Goal: Find specific page/section: Find specific page/section

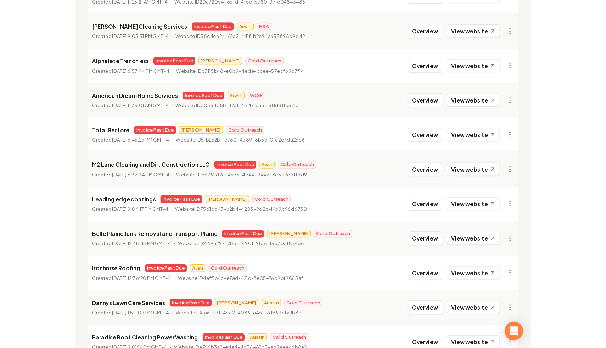
scroll to position [473, 0]
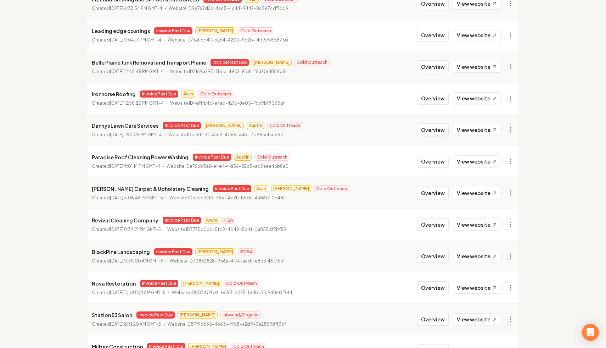
scroll to position [579, 0]
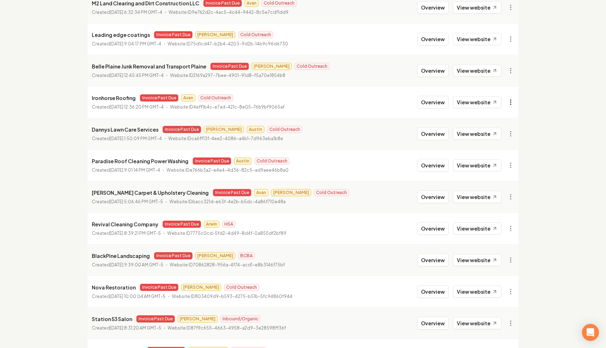
click at [501, 163] on link "View in Stripe" at bounding box center [493, 163] width 45 height 11
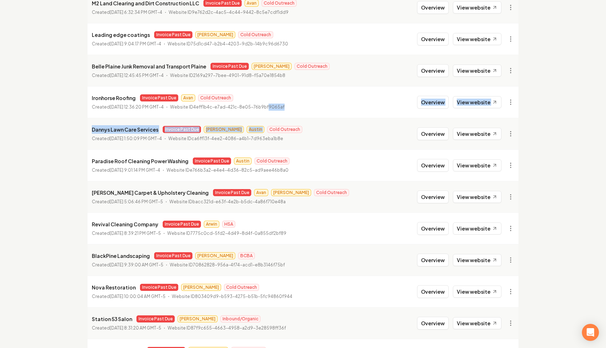
drag, startPoint x: 283, startPoint y: 108, endPoint x: 302, endPoint y: 306, distance: 198.4
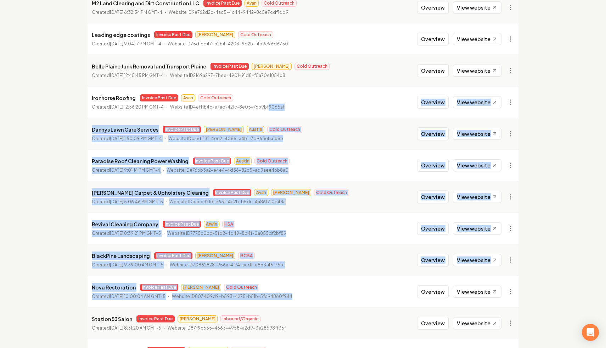
scroll to position [0, 0]
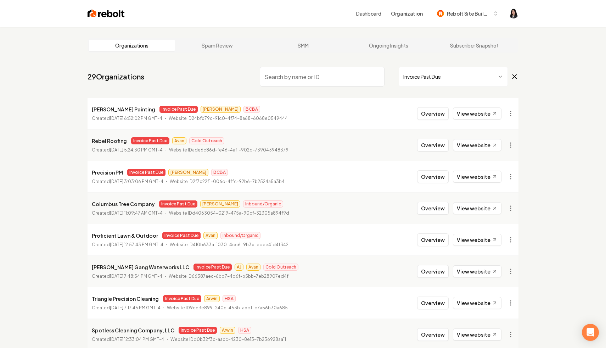
click at [511, 73] on span "Invoice Past Due" at bounding box center [459, 77] width 120 height 20
click at [516, 74] on icon at bounding box center [515, 76] width 8 height 9
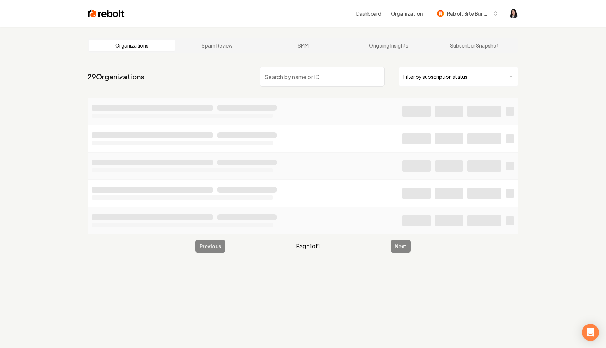
click at [356, 74] on input "search" at bounding box center [322, 77] width 125 height 20
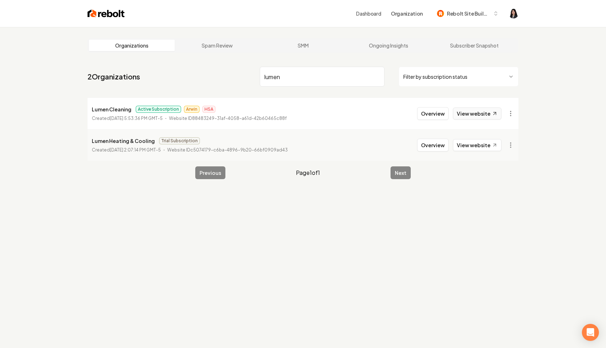
type input "lumen"
click at [485, 117] on link "View website" at bounding box center [477, 113] width 49 height 12
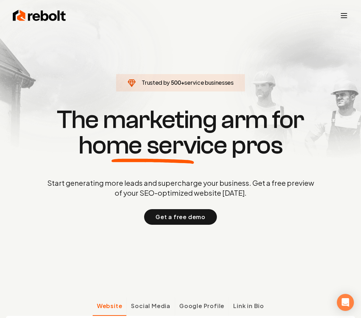
click at [293, 27] on section "Trusted by 500 + service businesses The marketing arm for home service pros Sta…" at bounding box center [181, 166] width 352 height 286
click at [346, 13] on icon "Toggle mobile menu" at bounding box center [343, 15] width 9 height 9
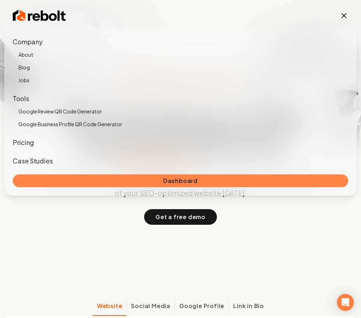
click at [195, 178] on link "Dashboard" at bounding box center [180, 180] width 335 height 13
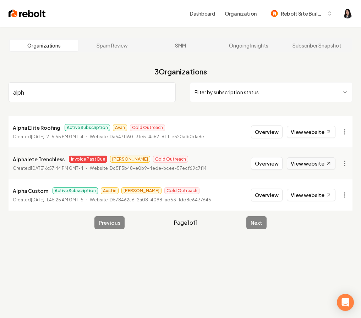
type input "alph"
click at [309, 162] on link "View website" at bounding box center [311, 163] width 49 height 12
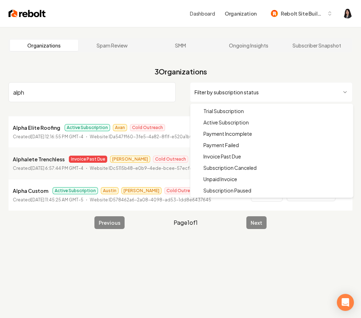
click at [240, 90] on html "Dashboard Organization Rebolt Site Builder Organizations Spam Review SMM Ongoin…" at bounding box center [180, 159] width 361 height 318
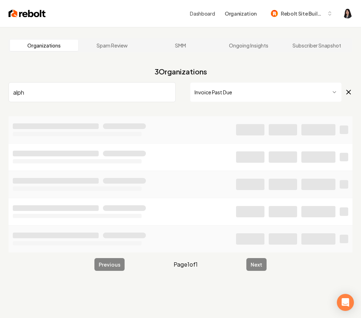
click at [169, 92] on input "alph" at bounding box center [92, 92] width 167 height 20
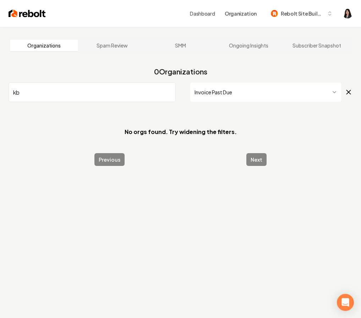
type input "kb"
click at [167, 93] on input "kb" at bounding box center [92, 92] width 167 height 20
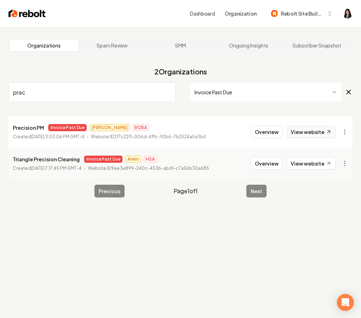
type input "prec"
click at [323, 134] on link "View website" at bounding box center [311, 132] width 49 height 12
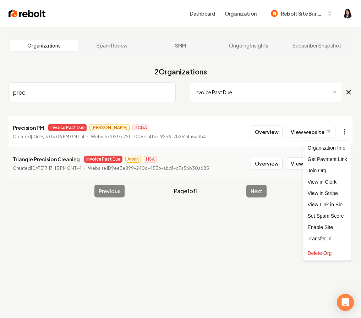
click at [343, 134] on html "Dashboard Organization Rebolt Site Builder Organizations Spam Review SMM Ongoin…" at bounding box center [180, 159] width 361 height 318
click at [335, 191] on link "View in Stripe" at bounding box center [327, 193] width 45 height 11
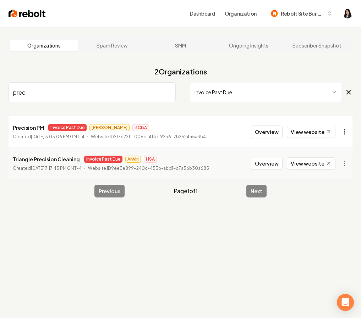
click at [340, 131] on html "Dashboard Organization Rebolt Site Builder Organizations Spam Review SMM Ongoin…" at bounding box center [180, 159] width 361 height 318
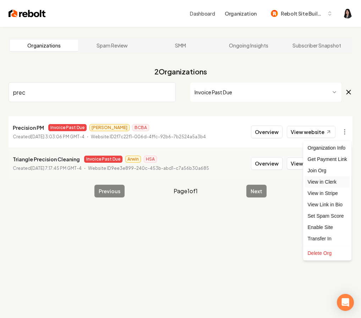
click at [341, 184] on link "View in Clerk" at bounding box center [327, 181] width 45 height 11
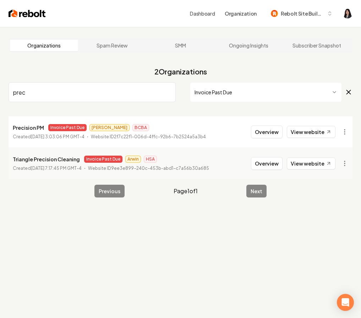
click at [168, 92] on input "prec" at bounding box center [92, 92] width 167 height 20
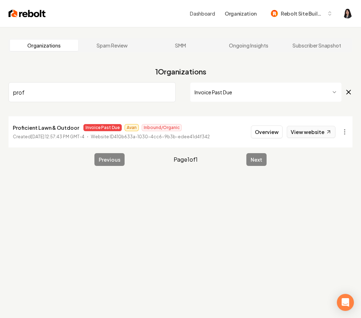
type input "prof"
click at [312, 131] on link "View website" at bounding box center [311, 132] width 49 height 12
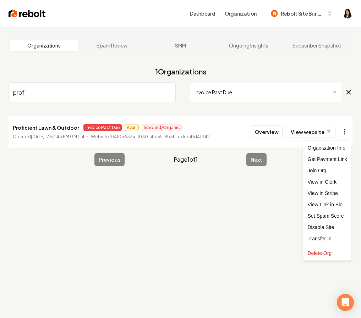
click at [346, 132] on html "Dashboard Organization Rebolt Site Builder Organizations Spam Review SMM Ongoin…" at bounding box center [180, 159] width 361 height 318
click at [335, 194] on link "View in Stripe" at bounding box center [327, 193] width 45 height 11
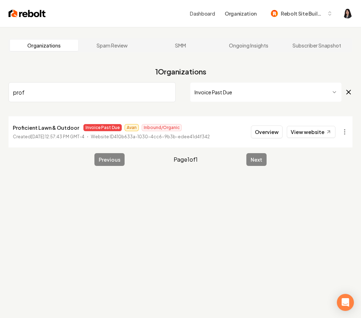
click at [169, 93] on input "prof" at bounding box center [92, 92] width 167 height 20
type input "rebel"
click at [311, 129] on link "View website" at bounding box center [311, 132] width 49 height 12
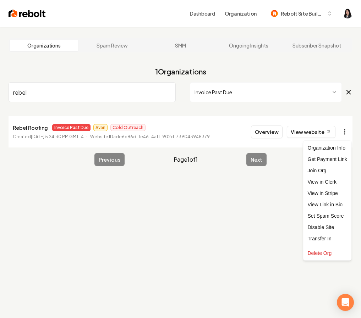
click at [348, 133] on html "Dashboard Organization Rebolt Site Builder Organizations Spam Review SMM Ongoin…" at bounding box center [180, 159] width 361 height 318
click at [337, 194] on link "View in Stripe" at bounding box center [327, 193] width 45 height 11
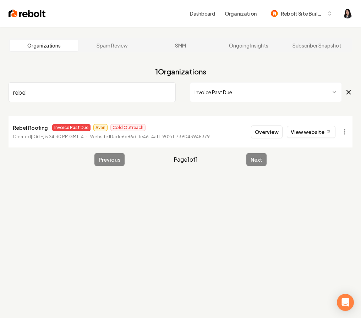
click at [168, 91] on input "rebel" at bounding box center [92, 92] width 167 height 20
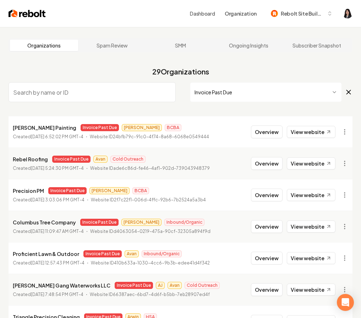
click at [100, 90] on input "search" at bounding box center [92, 92] width 167 height 20
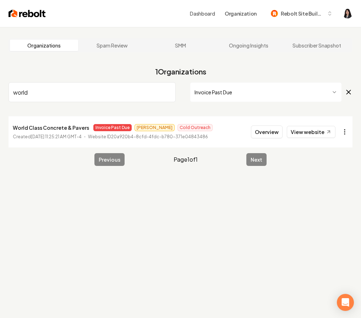
type input "world"
click at [342, 130] on html "Dashboard Organization Rebolt Site Builder Organizations Spam Review SMM Ongoin…" at bounding box center [180, 159] width 361 height 318
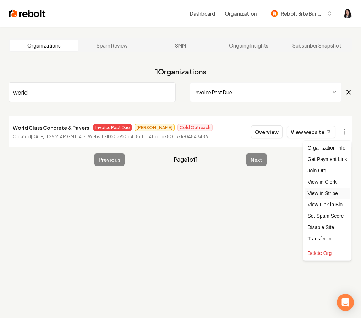
click at [331, 193] on link "View in Stripe" at bounding box center [327, 193] width 45 height 11
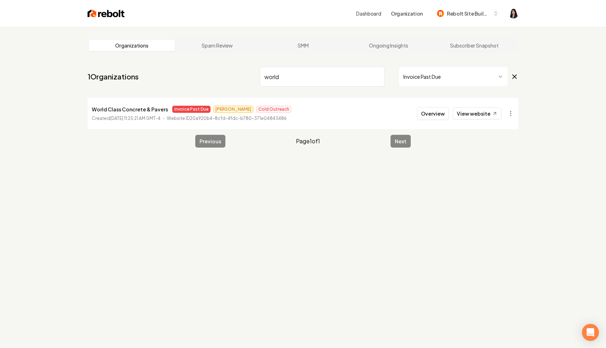
click at [377, 76] on input "world" at bounding box center [322, 77] width 125 height 20
type input "milbe"
click at [512, 115] on html "Dashboard Organization Rebolt Site Builder Organizations Spam Review SMM Ongoin…" at bounding box center [303, 174] width 606 height 348
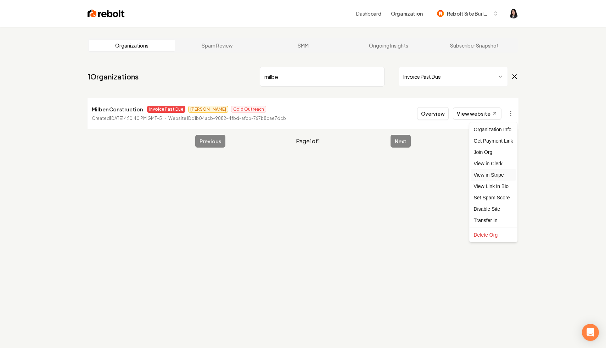
click at [501, 171] on link "View in Stripe" at bounding box center [493, 174] width 45 height 11
click at [473, 111] on link "View website" at bounding box center [477, 113] width 49 height 12
click at [378, 77] on input "milbe" at bounding box center [322, 77] width 125 height 20
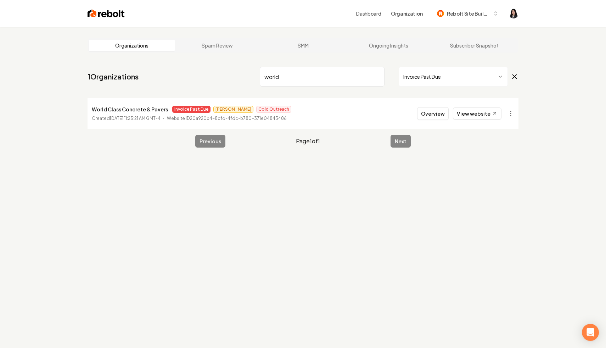
type input "world"
drag, startPoint x: 165, startPoint y: 109, endPoint x: 87, endPoint y: 109, distance: 77.7
click at [87, 109] on main "Organizations Spam Review SMM Ongoing Insights Subscriber Snapshot 1 Organizati…" at bounding box center [303, 93] width 454 height 132
copy p "World Class Concrete & Pavers"
click at [378, 76] on input "world" at bounding box center [322, 77] width 125 height 20
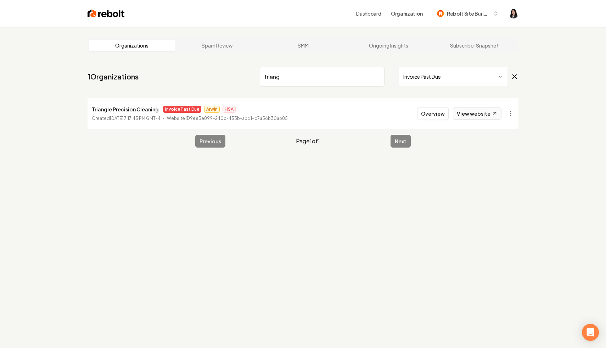
type input "triang"
click at [483, 115] on link "View website" at bounding box center [477, 113] width 49 height 12
click at [509, 114] on html "Dashboard Organization Rebolt Site Builder Organizations Spam Review SMM Ongoin…" at bounding box center [303, 174] width 606 height 348
click at [502, 173] on link "View in Stripe" at bounding box center [493, 174] width 45 height 11
drag, startPoint x: 155, startPoint y: 111, endPoint x: 78, endPoint y: 111, distance: 77.7
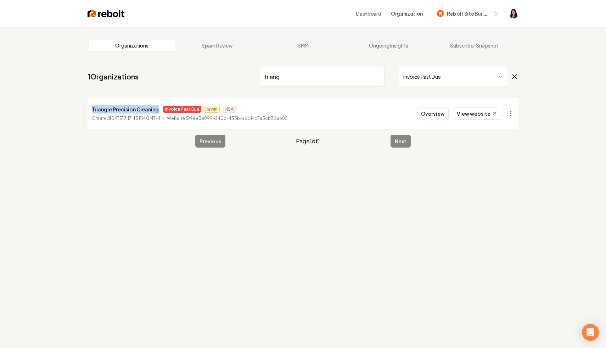
click at [78, 111] on main "Organizations Spam Review SMM Ongoing Insights Subscriber Snapshot 1 Organizati…" at bounding box center [303, 93] width 454 height 132
copy p "Triangle Precision Cleaning"
click at [378, 78] on input "triang" at bounding box center [322, 77] width 125 height 20
type input "rebel"
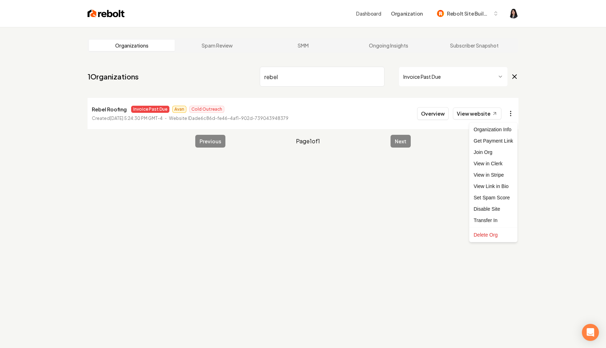
click at [511, 116] on html "Dashboard Organization Rebolt Site Builder Organizations Spam Review SMM Ongoin…" at bounding box center [303, 174] width 606 height 348
click at [504, 176] on link "View in Stripe" at bounding box center [493, 174] width 45 height 11
click at [377, 77] on input "rebel" at bounding box center [322, 77] width 125 height 20
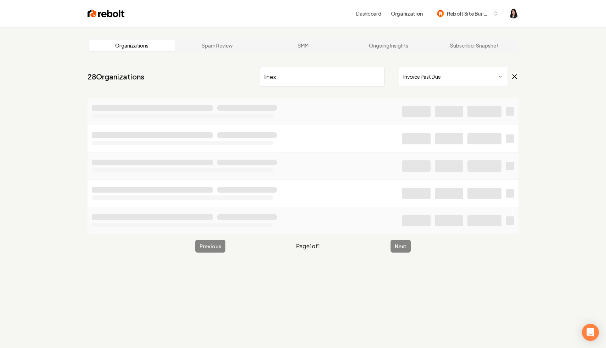
scroll to position [27, 0]
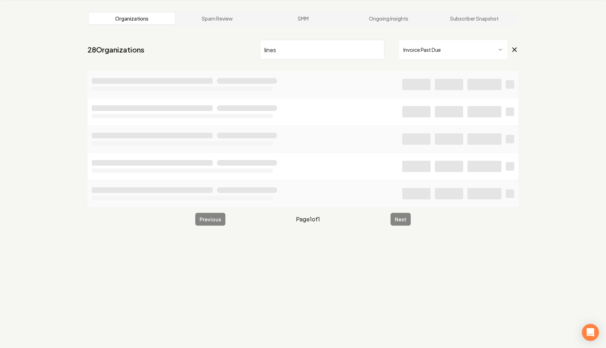
click at [514, 51] on icon at bounding box center [515, 50] width 4 height 4
click at [326, 57] on input "lines" at bounding box center [322, 50] width 125 height 20
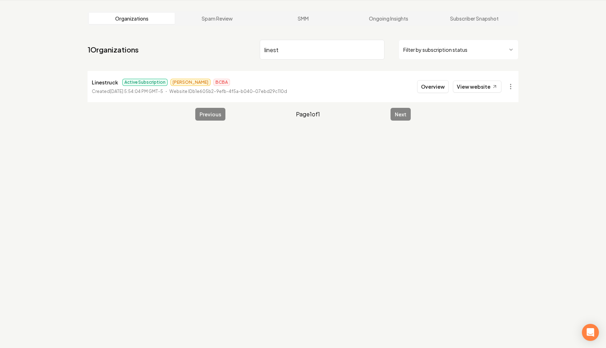
drag, startPoint x: 316, startPoint y: 50, endPoint x: 196, endPoint y: 39, distance: 120.7
click at [196, 39] on nav "1 Organizations linest Filter by subscription status" at bounding box center [303, 52] width 431 height 31
type input "luckie"
click at [376, 49] on input "luckie" at bounding box center [322, 50] width 125 height 20
type input "blackpine"
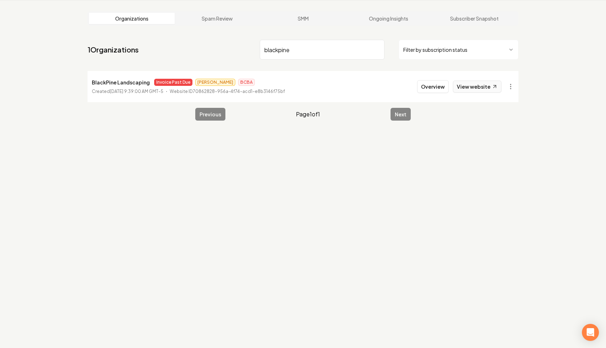
click at [486, 87] on link "View website" at bounding box center [477, 86] width 49 height 12
click at [509, 90] on html "Dashboard Organization Rebolt Site Builder Organizations Spam Review SMM Ongoin…" at bounding box center [303, 147] width 606 height 348
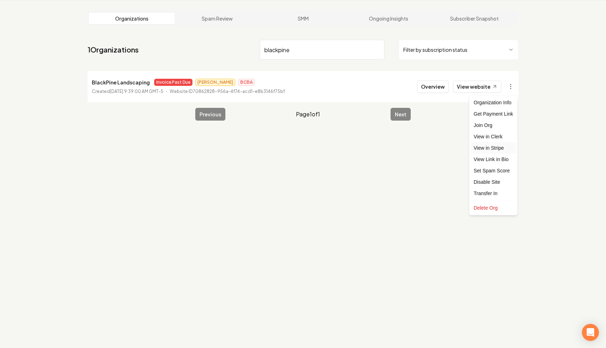
click at [499, 151] on link "View in Stripe" at bounding box center [493, 147] width 45 height 11
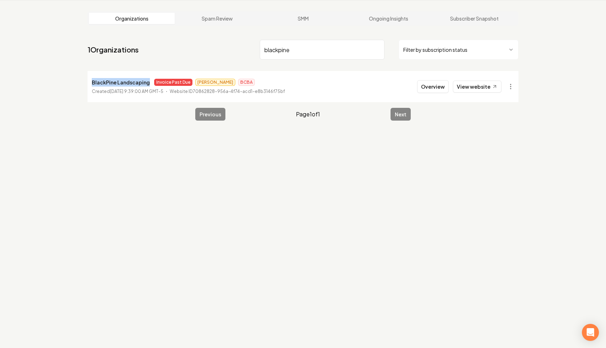
drag, startPoint x: 147, startPoint y: 83, endPoint x: 90, endPoint y: 79, distance: 56.8
click at [90, 79] on li "BlackPine Landscaping Invoice Past Due James BCBA Created February 20, 2025, 9:…" at bounding box center [303, 86] width 431 height 31
copy p "BlackPine Landscaping"
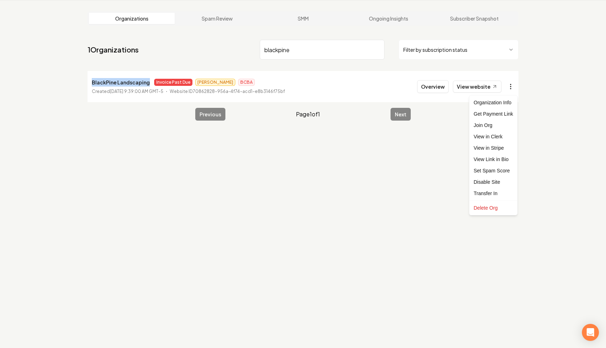
click at [511, 84] on html "Dashboard Organization Rebolt Site Builder Organizations Spam Review SMM Ongoin…" at bounding box center [303, 147] width 606 height 348
click at [502, 148] on link "View in Stripe" at bounding box center [493, 147] width 45 height 11
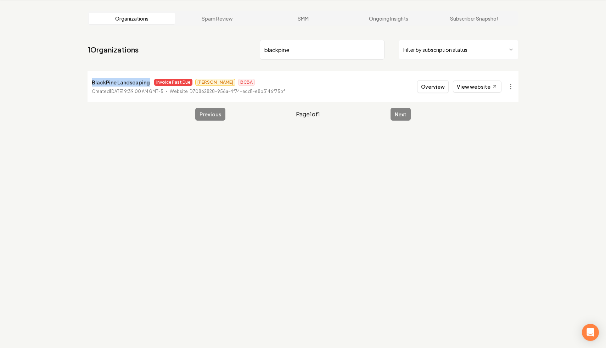
click at [378, 50] on input "blackpine" at bounding box center [322, 50] width 125 height 20
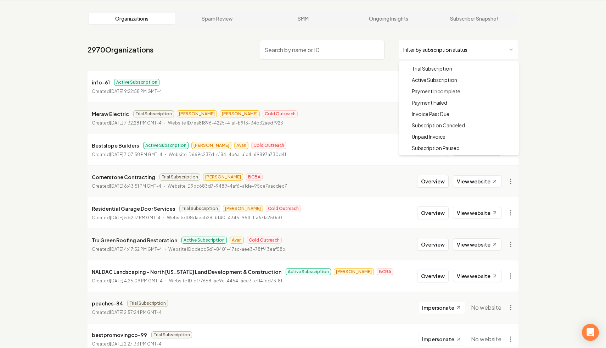
click at [429, 54] on html "Dashboard Organization Rebolt Site Builder Organizations Spam Review SMM Ongoin…" at bounding box center [303, 147] width 606 height 348
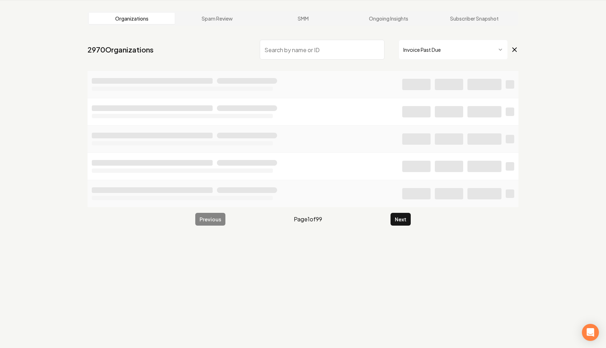
click at [333, 53] on input "search" at bounding box center [322, 50] width 125 height 20
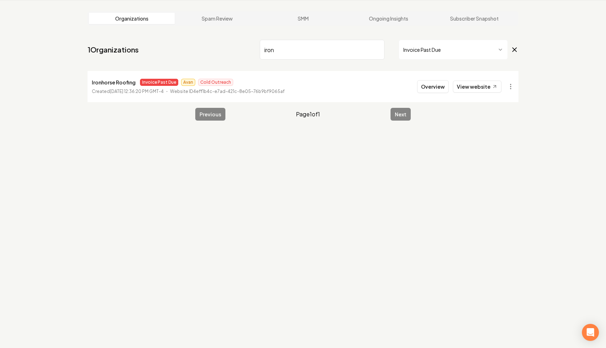
type input "iron"
click at [510, 85] on html "Dashboard Organization Rebolt Site Builder Organizations Spam Review SMM Ongoin…" at bounding box center [303, 147] width 606 height 348
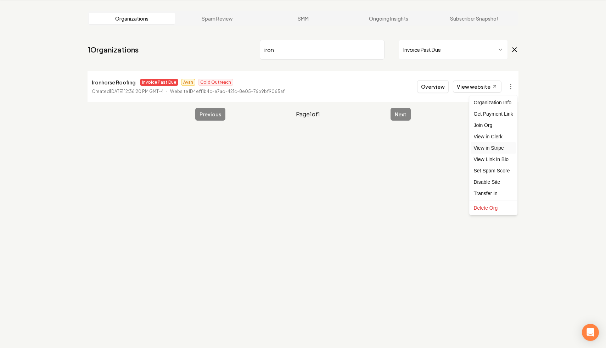
click at [504, 148] on link "View in Stripe" at bounding box center [493, 147] width 45 height 11
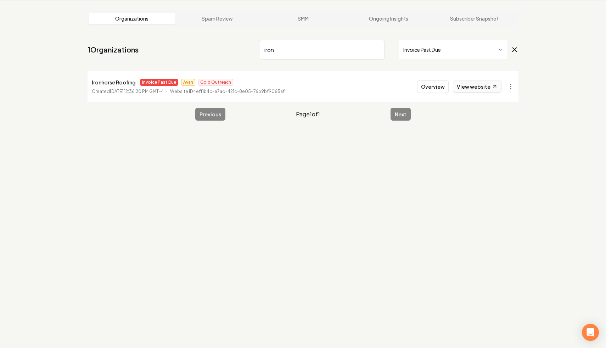
click at [485, 85] on link "View website" at bounding box center [477, 86] width 49 height 12
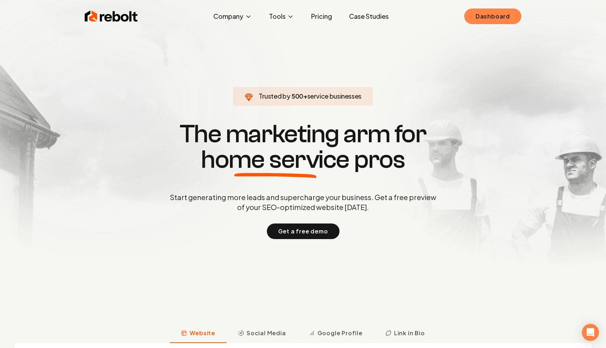
click at [498, 20] on link "Dashboard" at bounding box center [493, 17] width 57 height 16
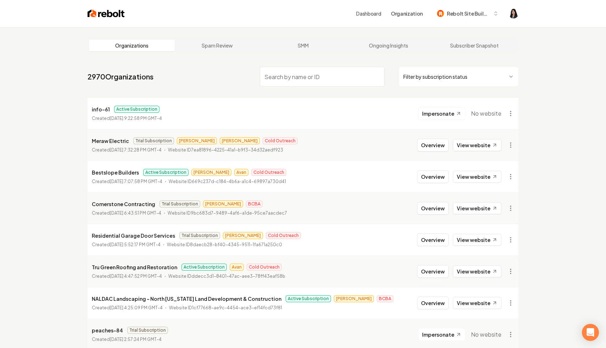
click at [448, 66] on html "Dashboard Organization Rebolt Site Builder Organizations Spam Review SMM Ongoin…" at bounding box center [303, 174] width 606 height 348
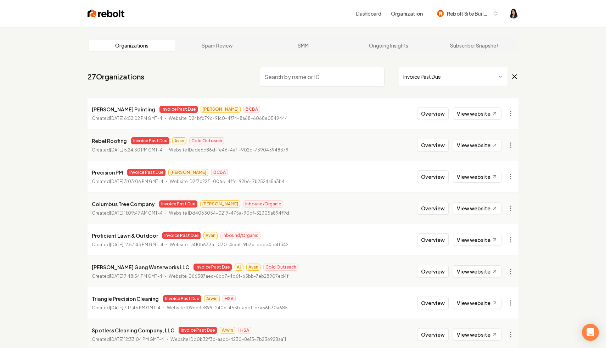
click at [516, 76] on icon at bounding box center [515, 77] width 4 height 4
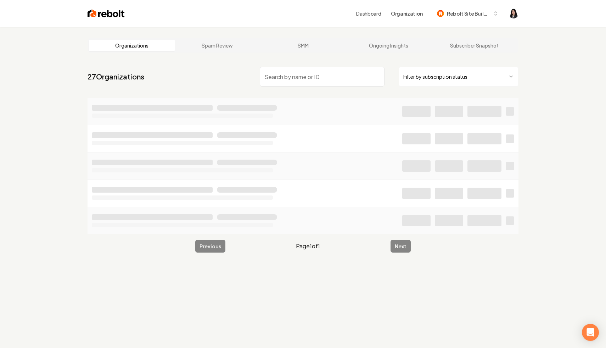
click at [338, 72] on input "search" at bounding box center [322, 77] width 125 height 20
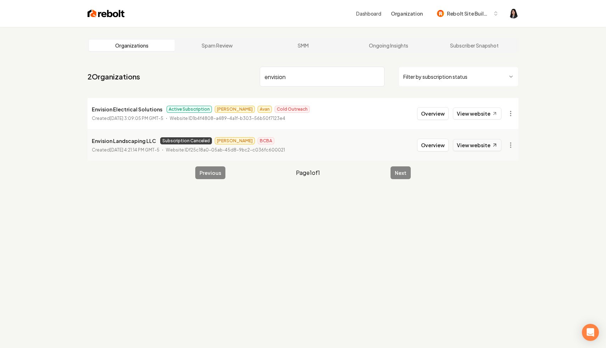
type input "envision"
click at [490, 147] on link "View website" at bounding box center [477, 145] width 49 height 12
click at [375, 76] on input "envision" at bounding box center [322, 77] width 125 height 20
click at [412, 71] on html "Dashboard Organization Rebolt Site Builder Organizations Spam Review SMM Ongoin…" at bounding box center [303, 174] width 606 height 348
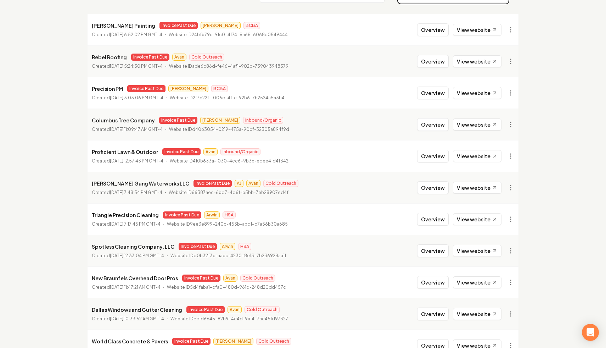
scroll to position [48, 0]
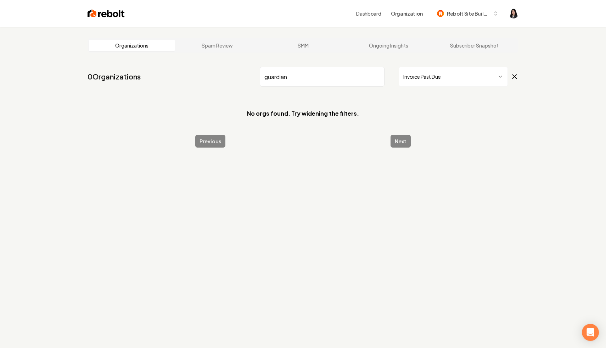
click at [516, 74] on icon at bounding box center [515, 76] width 8 height 9
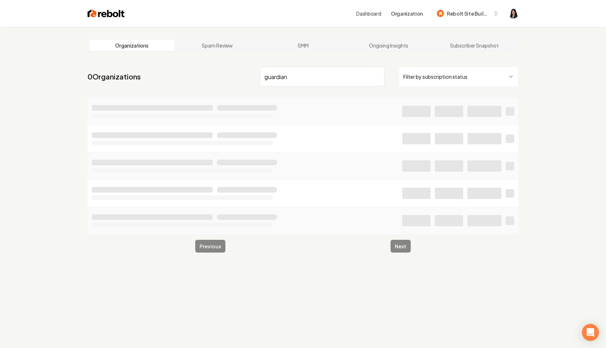
click at [361, 78] on input "guardian" at bounding box center [322, 77] width 125 height 20
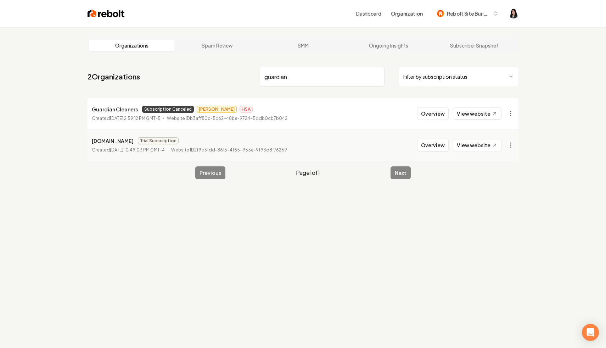
drag, startPoint x: 321, startPoint y: 78, endPoint x: 141, endPoint y: 40, distance: 183.7
click at [141, 40] on main "Organizations Spam Review SMM Ongoing Insights Subscriber Snapshot 2 Organizati…" at bounding box center [303, 108] width 454 height 163
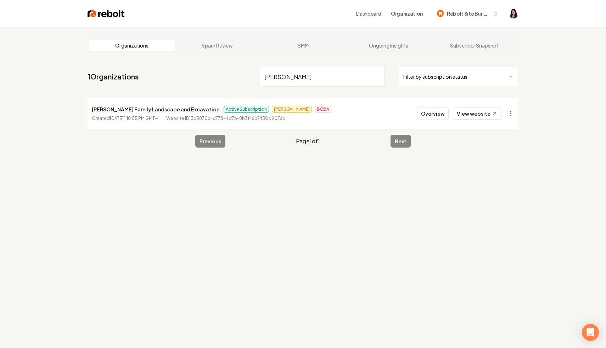
drag, startPoint x: 339, startPoint y: 75, endPoint x: 162, endPoint y: 46, distance: 179.4
click at [162, 46] on main "Organizations Spam Review SMM Ongoing Insights Subscriber Snapshot 1 Organizati…" at bounding box center [303, 93] width 454 height 132
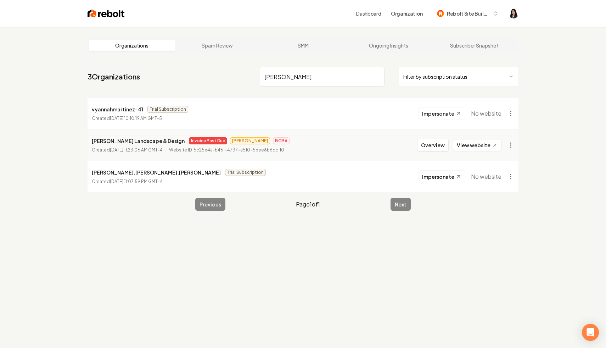
type input "[PERSON_NAME]"
click at [377, 76] on input "[PERSON_NAME]" at bounding box center [322, 77] width 125 height 20
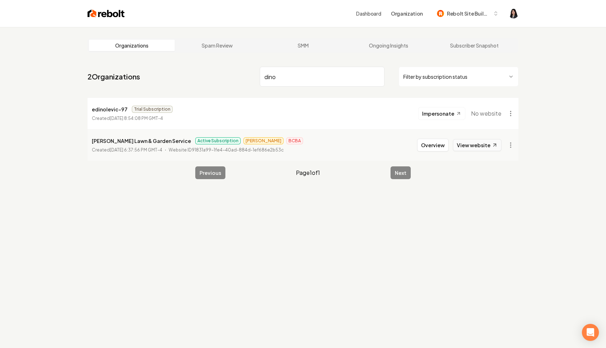
type input "dino"
click at [478, 146] on link "View website" at bounding box center [477, 145] width 49 height 12
click at [377, 76] on input "dino" at bounding box center [322, 77] width 125 height 20
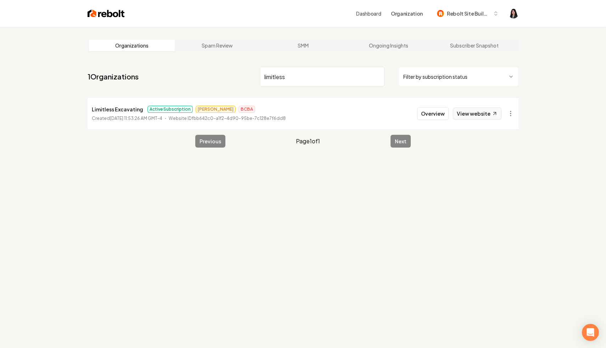
click at [484, 111] on link "View website" at bounding box center [477, 113] width 49 height 12
drag, startPoint x: 304, startPoint y: 77, endPoint x: 261, endPoint y: 60, distance: 46.2
click at [262, 61] on main "Organizations Spam Review SMM Ongoing Insights Subscriber Snapshot 1 Organizati…" at bounding box center [303, 93] width 454 height 132
click at [483, 113] on link "View website" at bounding box center [477, 113] width 49 height 12
drag, startPoint x: 332, startPoint y: 79, endPoint x: 235, endPoint y: 52, distance: 100.7
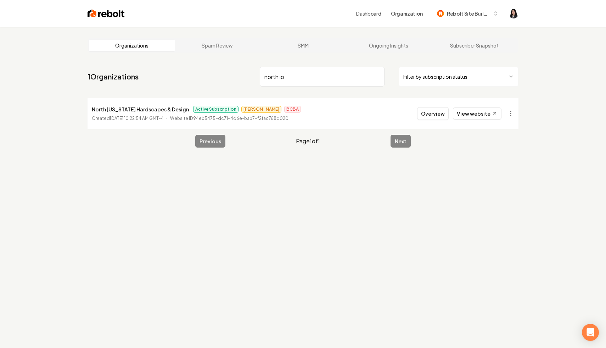
click at [235, 53] on main "Organizations Spam Review SMM Ongoing Insights Subscriber Snapshot 1 Organizati…" at bounding box center [303, 93] width 454 height 132
type input "glam"
click at [478, 113] on link "View website" at bounding box center [477, 113] width 49 height 12
drag, startPoint x: 320, startPoint y: 79, endPoint x: 231, endPoint y: 62, distance: 89.9
click at [231, 62] on main "Organizations Spam Review SMM Ongoing Insights Subscriber Snapshot 1 Organizati…" at bounding box center [303, 93] width 454 height 132
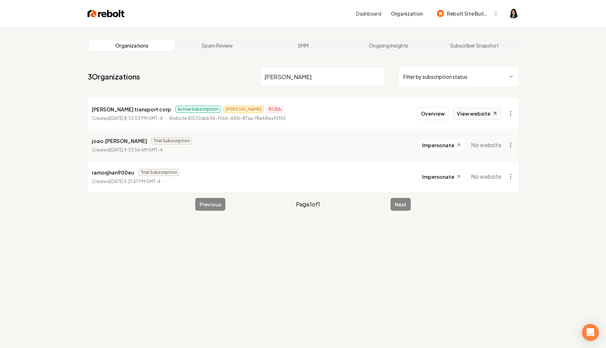
type input "ramos"
click at [475, 112] on link "View website" at bounding box center [477, 113] width 49 height 12
click at [378, 76] on input "ramos" at bounding box center [322, 77] width 125 height 20
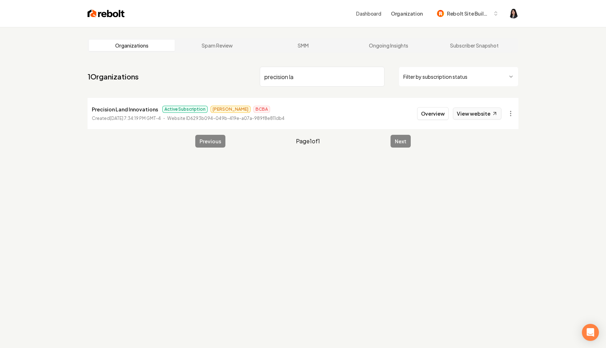
type input "precision la"
click at [483, 117] on link "View website" at bounding box center [477, 113] width 49 height 12
click at [377, 77] on input "precision la" at bounding box center [322, 77] width 125 height 20
type input "oconee"
click at [483, 115] on link "View website" at bounding box center [477, 113] width 49 height 12
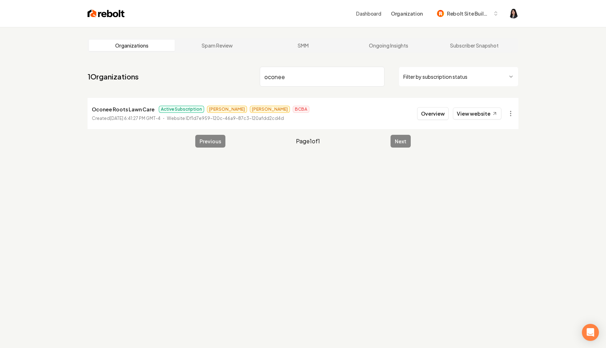
click at [377, 77] on input "oconee" at bounding box center [322, 77] width 125 height 20
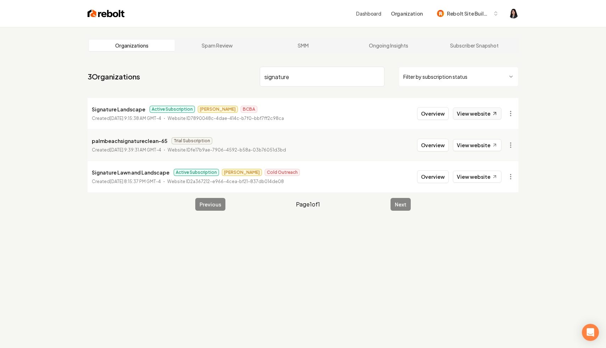
click at [481, 115] on link "View website" at bounding box center [477, 113] width 49 height 12
click at [480, 179] on link "View website" at bounding box center [477, 177] width 49 height 12
drag, startPoint x: 322, startPoint y: 75, endPoint x: 204, endPoint y: 52, distance: 120.4
click at [204, 52] on main "Organizations Spam Review SMM Ongoing Insights Subscriber Snapshot 3 Organizati…" at bounding box center [303, 124] width 454 height 195
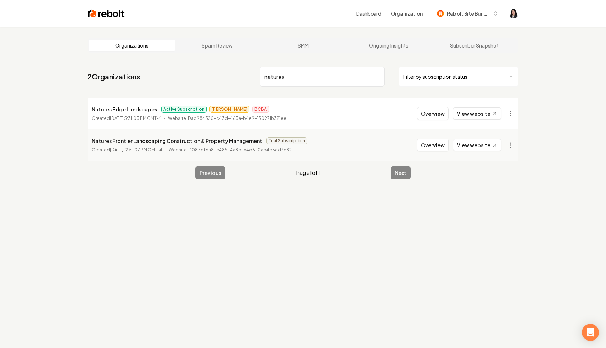
type input "natures"
click at [492, 112] on icon at bounding box center [495, 114] width 6 height 6
click at [378, 77] on input "natures" at bounding box center [322, 77] width 125 height 20
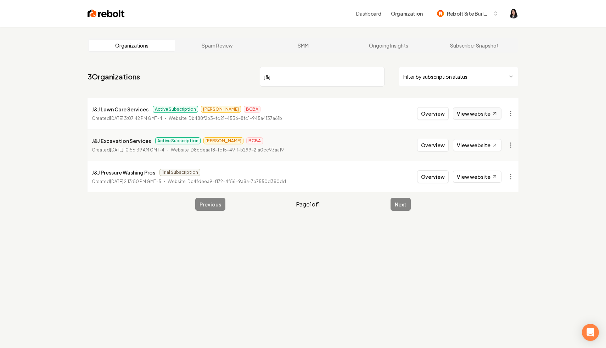
click at [485, 118] on link "View website" at bounding box center [477, 113] width 49 height 12
drag, startPoint x: 287, startPoint y: 83, endPoint x: 233, endPoint y: 76, distance: 54.3
click at [234, 78] on nav "3 Organizations j&j Filter by subscription status" at bounding box center [303, 79] width 431 height 31
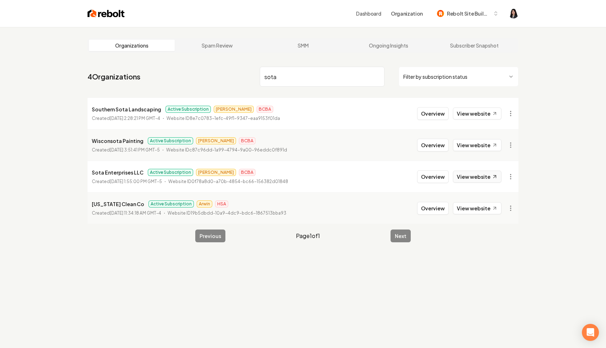
type input "sota"
click at [484, 176] on link "View website" at bounding box center [477, 177] width 49 height 12
click at [376, 76] on input "sota" at bounding box center [322, 77] width 125 height 20
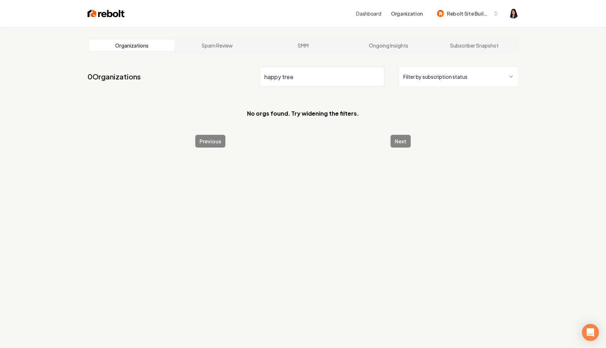
type input "happy tree"
click at [377, 76] on input "happy tree" at bounding box center [322, 77] width 125 height 20
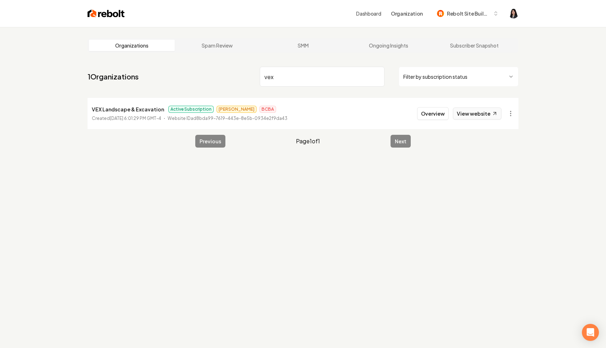
type input "vex"
click at [485, 112] on link "View website" at bounding box center [477, 113] width 49 height 12
click at [377, 76] on input "vex" at bounding box center [322, 77] width 125 height 20
type input "nexterra"
click at [485, 114] on link "View website" at bounding box center [477, 113] width 49 height 12
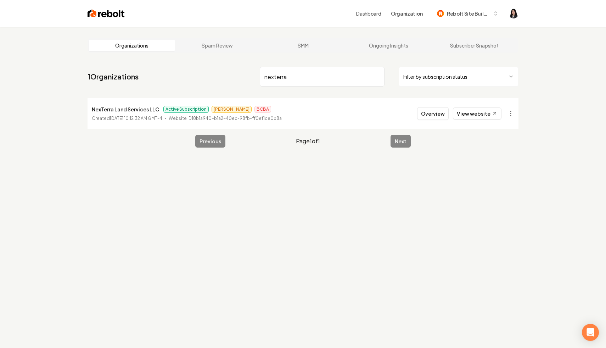
click at [377, 76] on input "nexterra" at bounding box center [322, 77] width 125 height 20
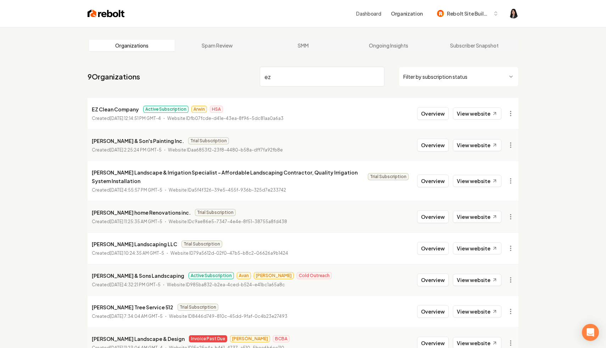
click at [284, 80] on input "ez" at bounding box center [322, 77] width 125 height 20
type input "e"
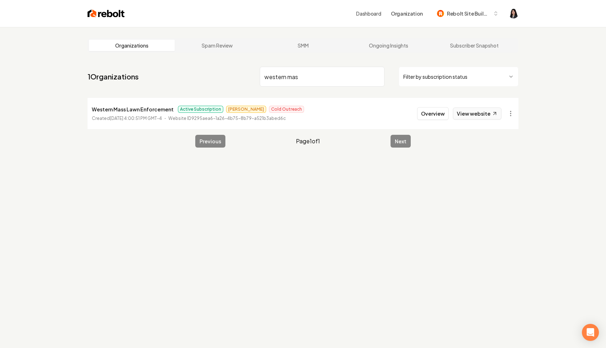
type input "western mas"
click at [475, 113] on link "View website" at bounding box center [477, 113] width 49 height 12
click at [377, 76] on input "western mas" at bounding box center [322, 77] width 125 height 20
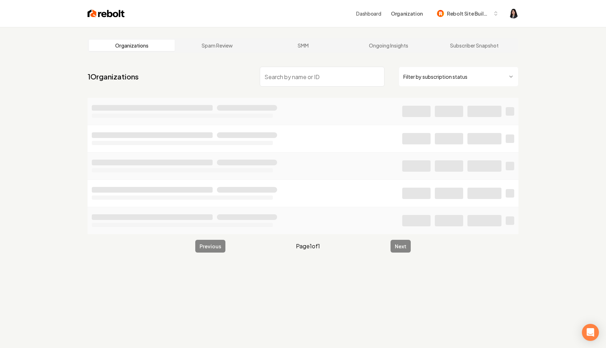
click at [357, 78] on input "search" at bounding box center [322, 77] width 125 height 20
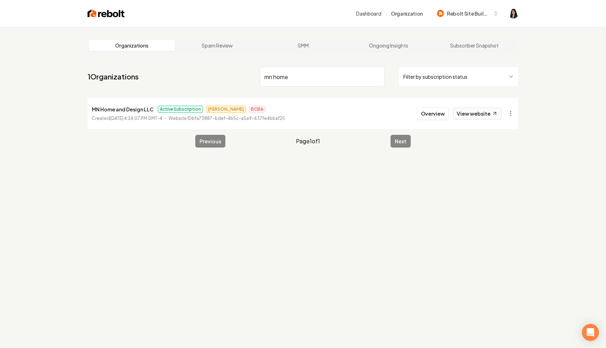
type input "mn home"
click at [480, 117] on link "View website" at bounding box center [477, 113] width 49 height 12
click at [377, 77] on input "mn home" at bounding box center [322, 77] width 125 height 20
type input "construction r"
click at [488, 115] on link "View website" at bounding box center [477, 113] width 49 height 12
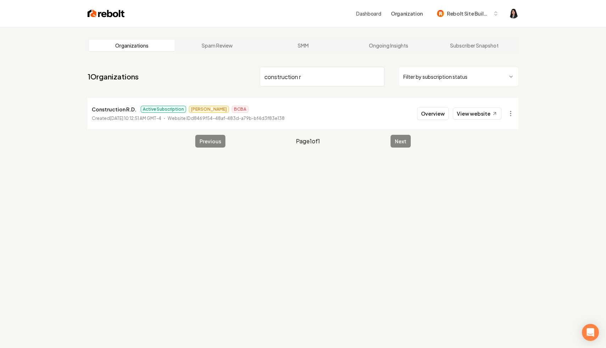
click at [377, 76] on input "construction r" at bounding box center [322, 77] width 125 height 20
type input "jw clean out"
click at [484, 112] on link "View website" at bounding box center [477, 113] width 49 height 12
click at [378, 75] on input "jw clean out" at bounding box center [322, 77] width 125 height 20
click at [475, 117] on link "View website" at bounding box center [477, 113] width 49 height 12
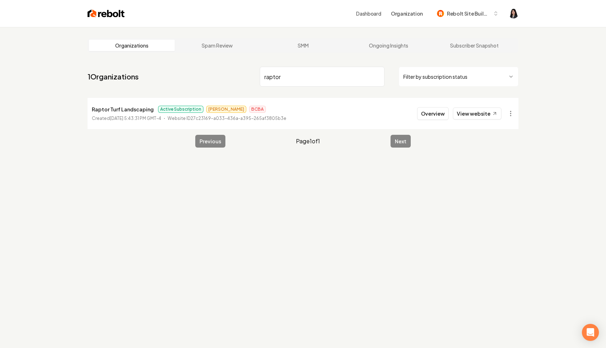
drag, startPoint x: 308, startPoint y: 79, endPoint x: 195, endPoint y: 82, distance: 112.8
click at [195, 82] on nav "1 Organizations raptor Filter by subscription status" at bounding box center [303, 79] width 431 height 31
type input "r"
type input "phillips"
click at [472, 116] on link "View website" at bounding box center [477, 113] width 49 height 12
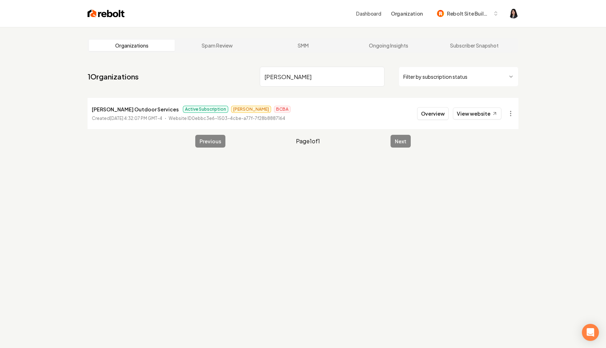
click at [376, 77] on input "phillips" at bounding box center [322, 77] width 125 height 20
type input "clean & gre"
click at [476, 110] on link "View website" at bounding box center [477, 113] width 49 height 12
click at [377, 77] on input "clean & gre" at bounding box center [322, 77] width 125 height 20
click at [487, 110] on link "View website" at bounding box center [477, 113] width 49 height 12
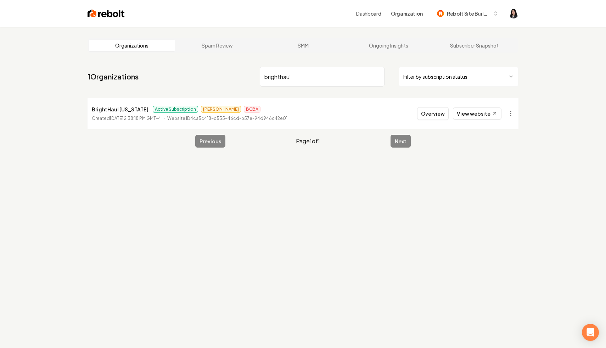
drag, startPoint x: 313, startPoint y: 76, endPoint x: 245, endPoint y: 71, distance: 67.5
click at [245, 71] on nav "1 Organizations brighthaul Filter by subscription status" at bounding box center [303, 79] width 431 height 31
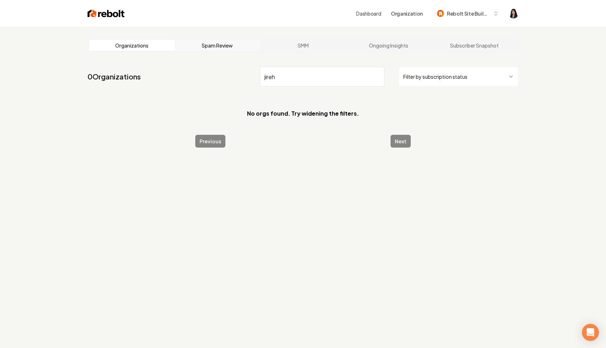
drag, startPoint x: 291, startPoint y: 76, endPoint x: 191, endPoint y: 44, distance: 104.3
click at [191, 44] on main "Organizations Spam Review SMM Ongoing Insights Subscriber Snapshot 0 Organizati…" at bounding box center [303, 93] width 454 height 132
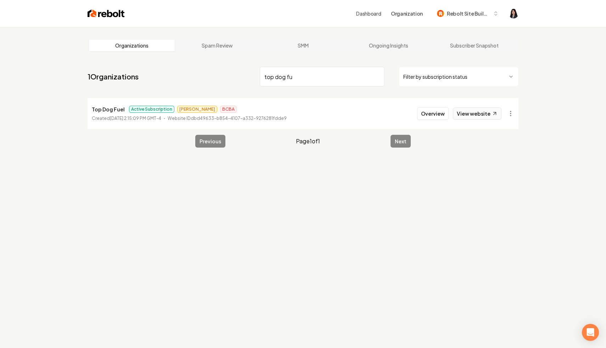
type input "top dog fu"
click at [478, 113] on link "View website" at bounding box center [477, 113] width 49 height 12
click at [378, 76] on input "top dog fu" at bounding box center [322, 77] width 125 height 20
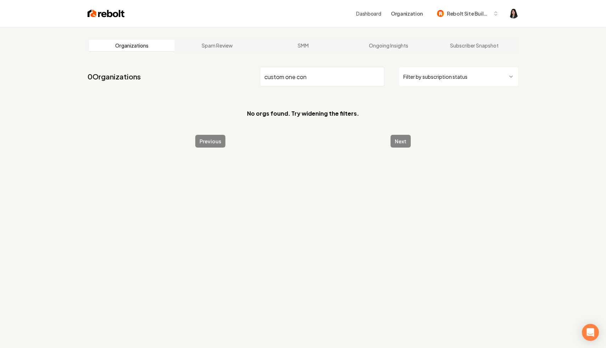
click at [305, 78] on input "custom one con" at bounding box center [322, 77] width 125 height 20
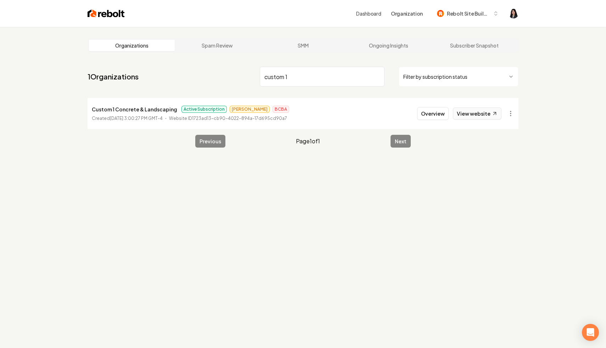
type input "custom 1"
click at [473, 113] on link "View website" at bounding box center [477, 113] width 49 height 12
click at [511, 113] on html "Dashboard Organization Rebolt Site Builder Organizations Spam Review SMM Ongoin…" at bounding box center [303, 174] width 606 height 348
click at [500, 130] on div "Organization Info" at bounding box center [493, 129] width 45 height 11
click at [511, 115] on html "Dashboard Organization Rebolt Site Builder Organizations Spam Review SMM Ongoin…" at bounding box center [303, 174] width 606 height 348
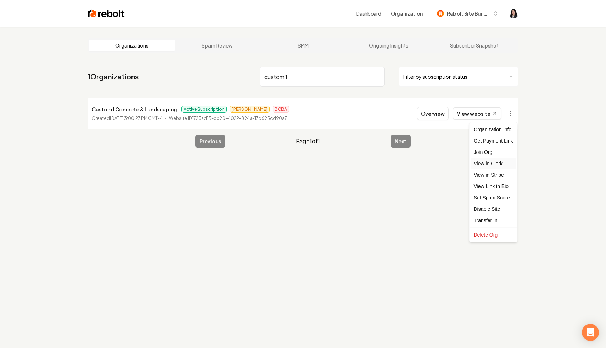
click at [500, 165] on link "View in Clerk" at bounding box center [493, 163] width 45 height 11
click at [377, 76] on input "custom 1" at bounding box center [322, 77] width 125 height 20
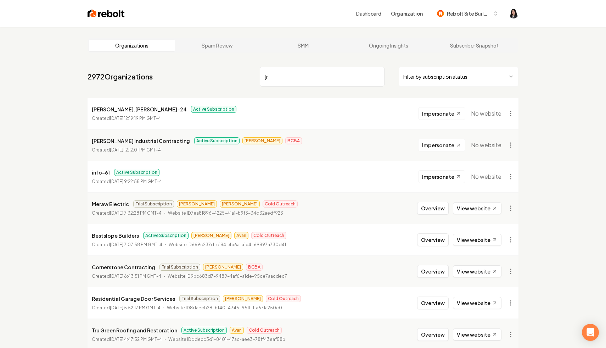
type input "["
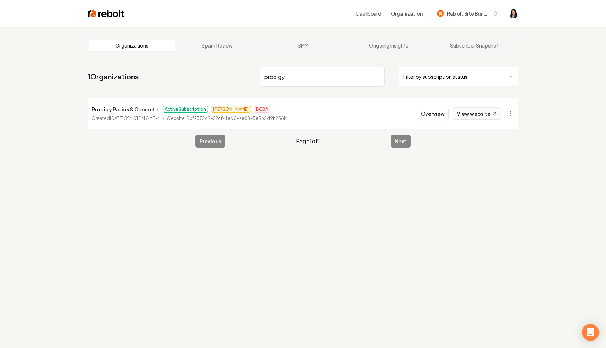
type input "prodigy"
click at [491, 116] on link "View website" at bounding box center [477, 113] width 49 height 12
click at [378, 78] on input "prodigy" at bounding box center [322, 77] width 125 height 20
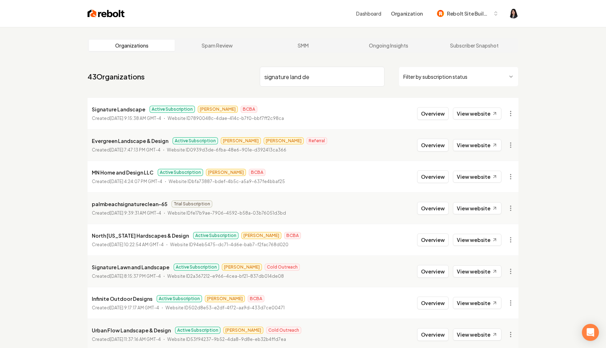
type input "signature land des"
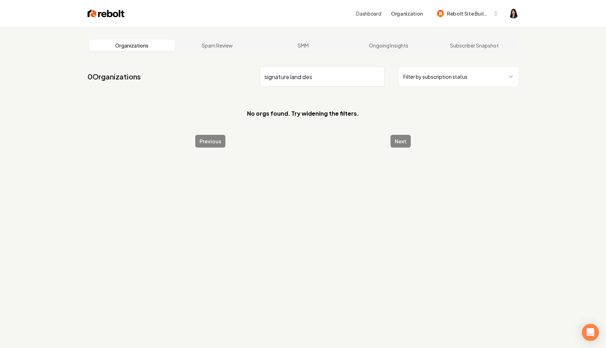
click at [377, 78] on input "signature land des" at bounding box center [322, 77] width 125 height 20
click at [377, 76] on input "signature land des" at bounding box center [322, 77] width 125 height 20
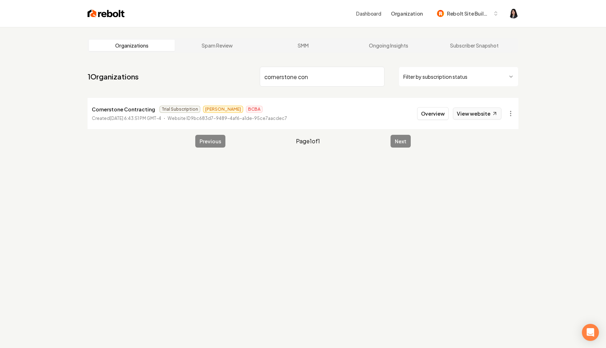
type input "cornerstone con"
click at [480, 115] on link "View website" at bounding box center [477, 113] width 49 height 12
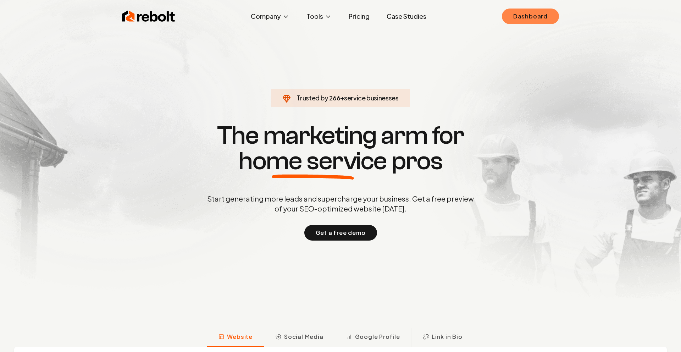
click at [515, 22] on link "Dashboard" at bounding box center [530, 17] width 57 height 16
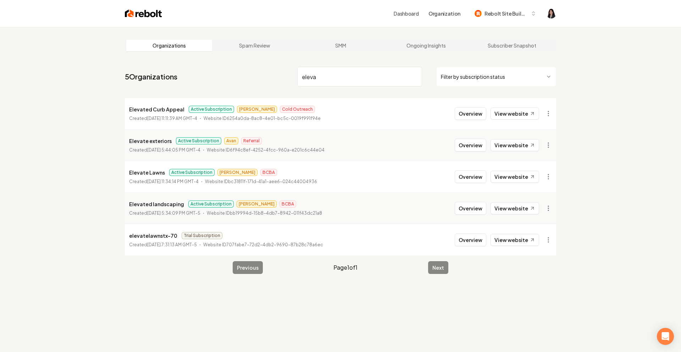
drag, startPoint x: 322, startPoint y: 81, endPoint x: 250, endPoint y: 74, distance: 72.7
click at [250, 74] on nav "5 Organizations eleva Filter by subscription status" at bounding box center [340, 79] width 431 height 31
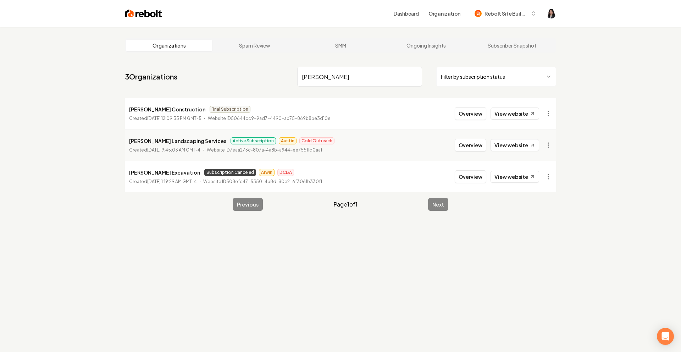
type input "[PERSON_NAME]"
